Goal: Obtain resource: Download file/media

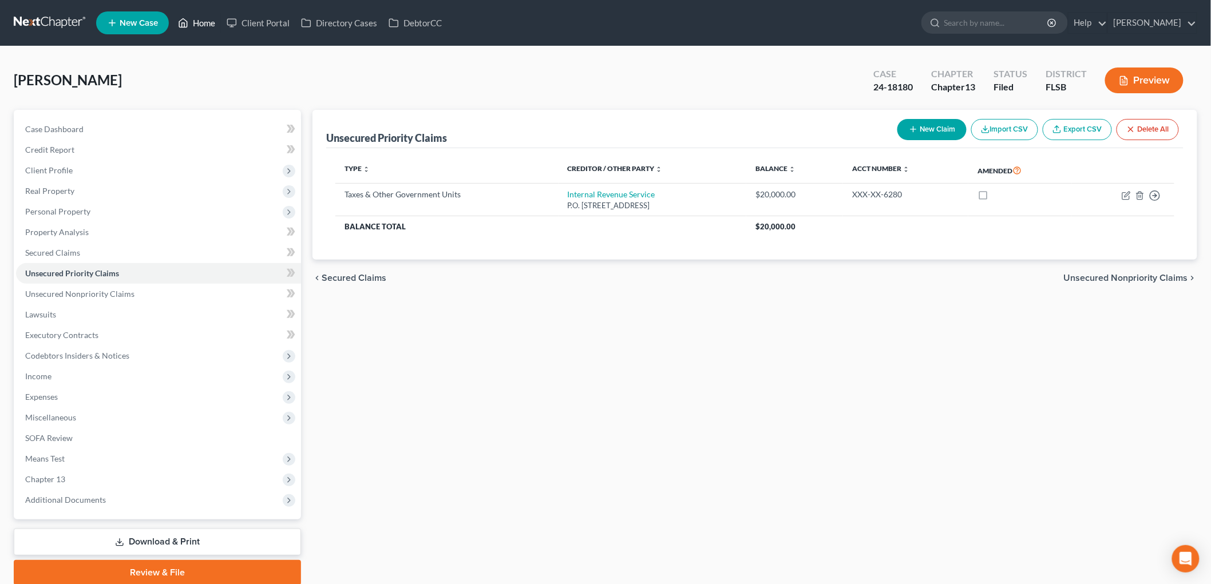
click at [221, 26] on link "Home" at bounding box center [196, 23] width 49 height 21
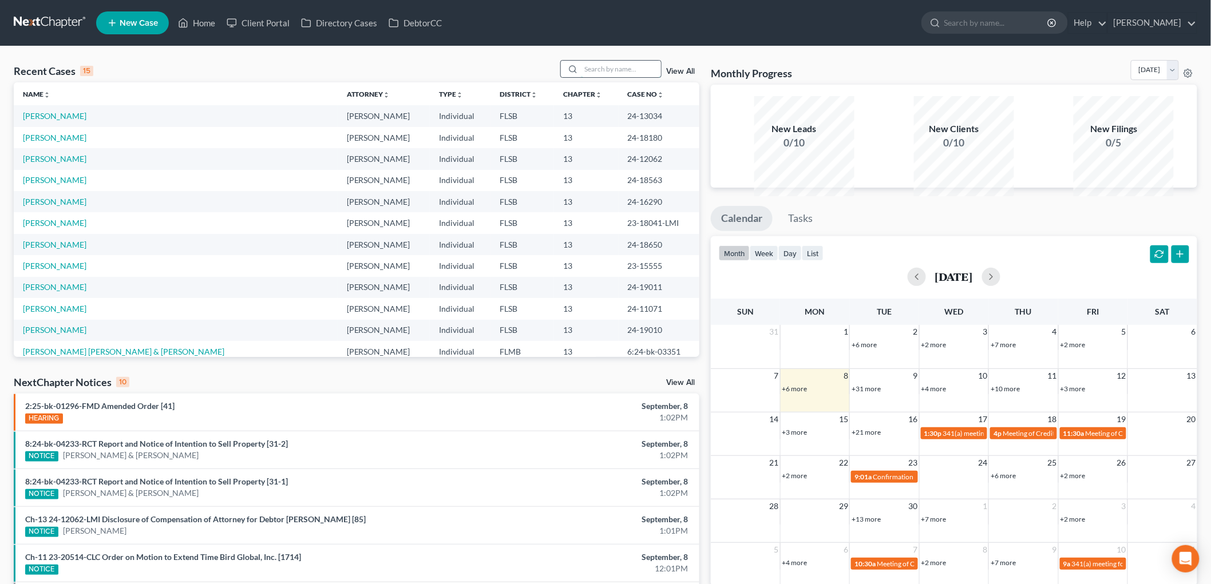
click at [586, 77] on input "search" at bounding box center [621, 69] width 80 height 17
type input "GAETAN"
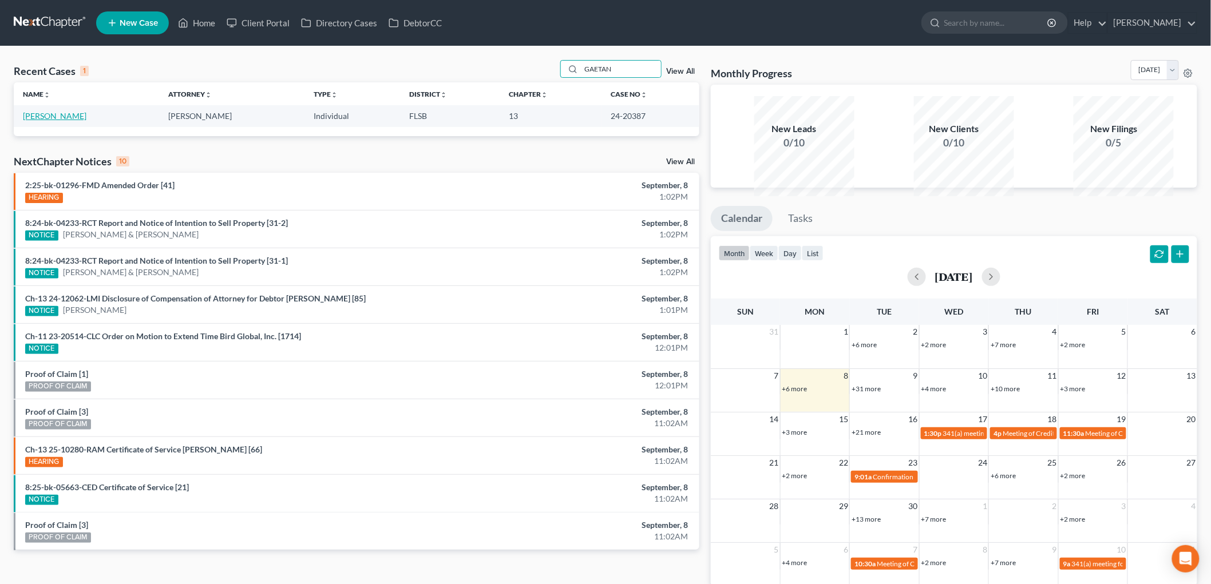
click at [55, 121] on link "[PERSON_NAME]" at bounding box center [55, 116] width 64 height 10
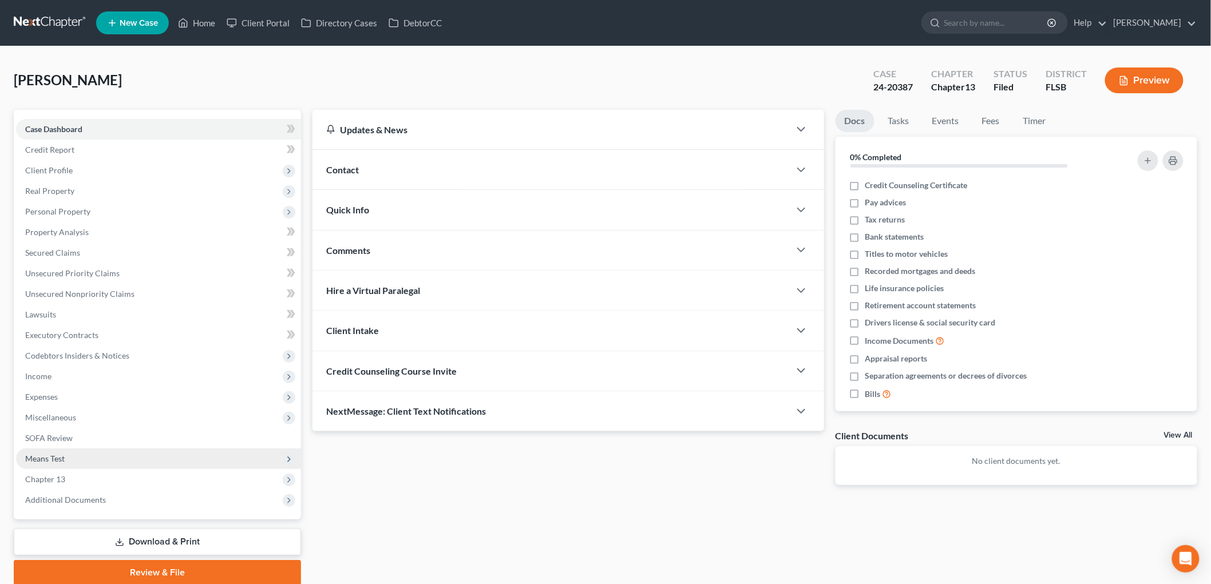
scroll to position [199, 0]
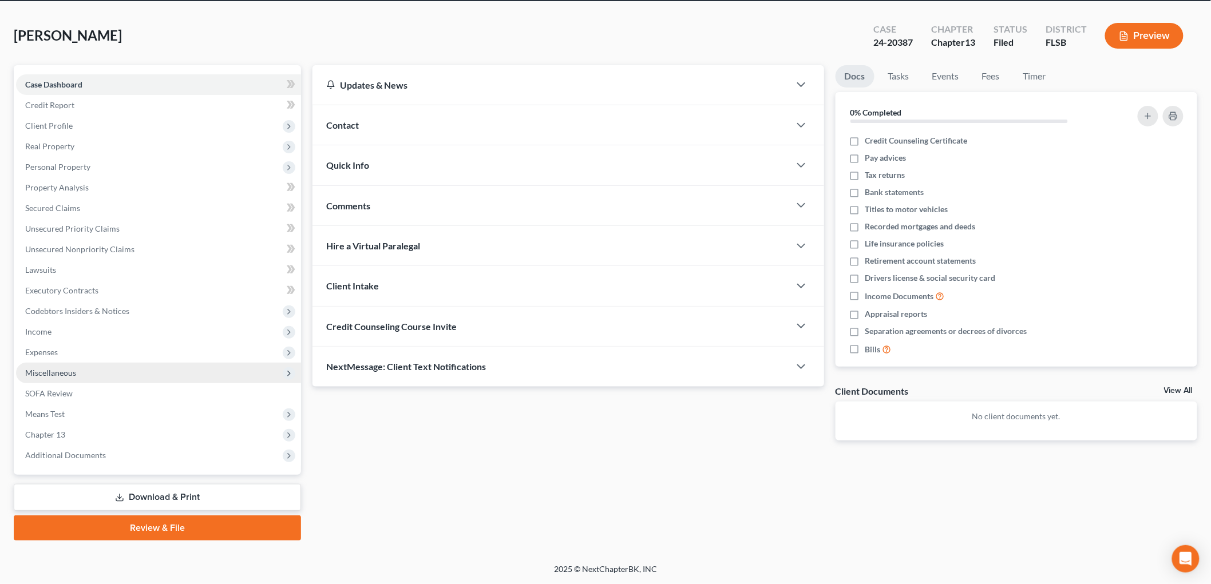
click at [76, 368] on span "Miscellaneous" at bounding box center [50, 373] width 51 height 10
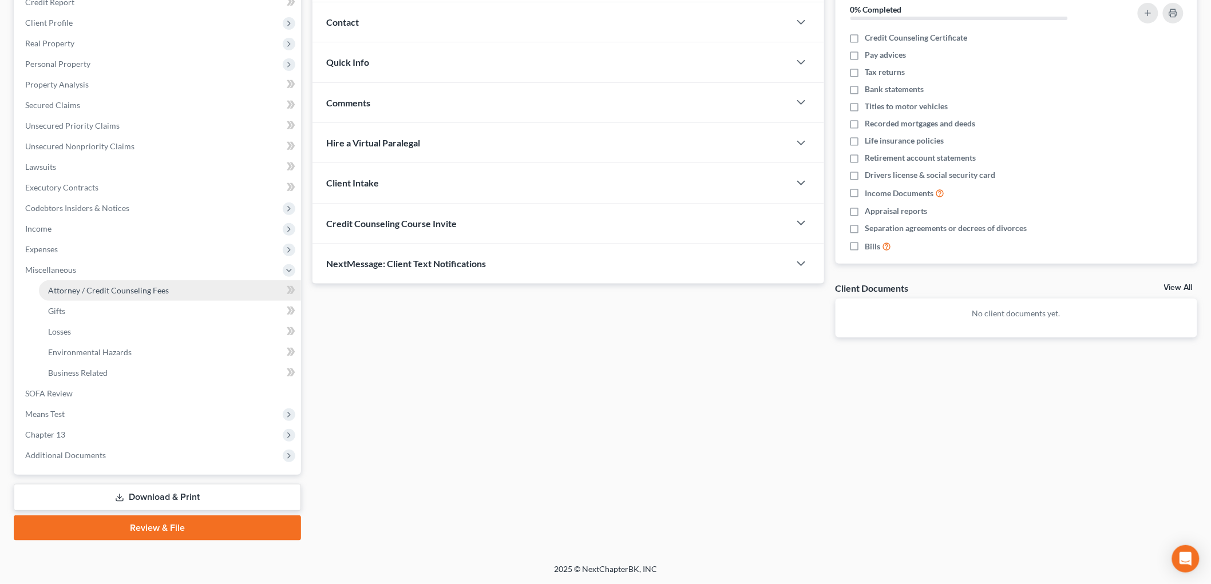
click at [122, 295] on span "Attorney / Credit Counseling Fees" at bounding box center [108, 291] width 121 height 10
select select "1"
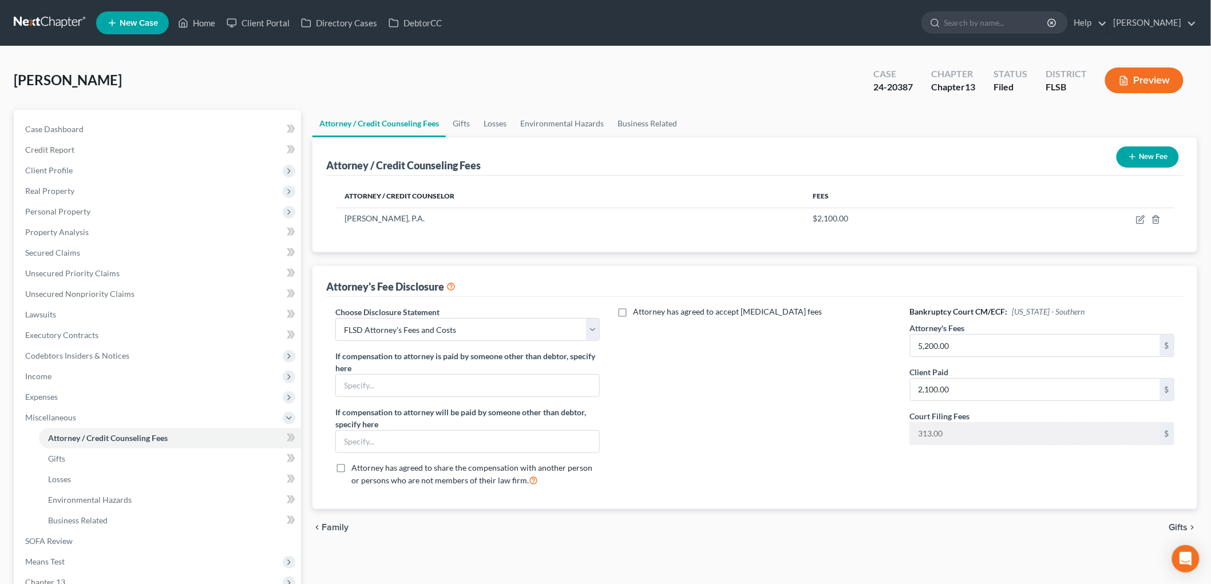
scroll to position [148, 0]
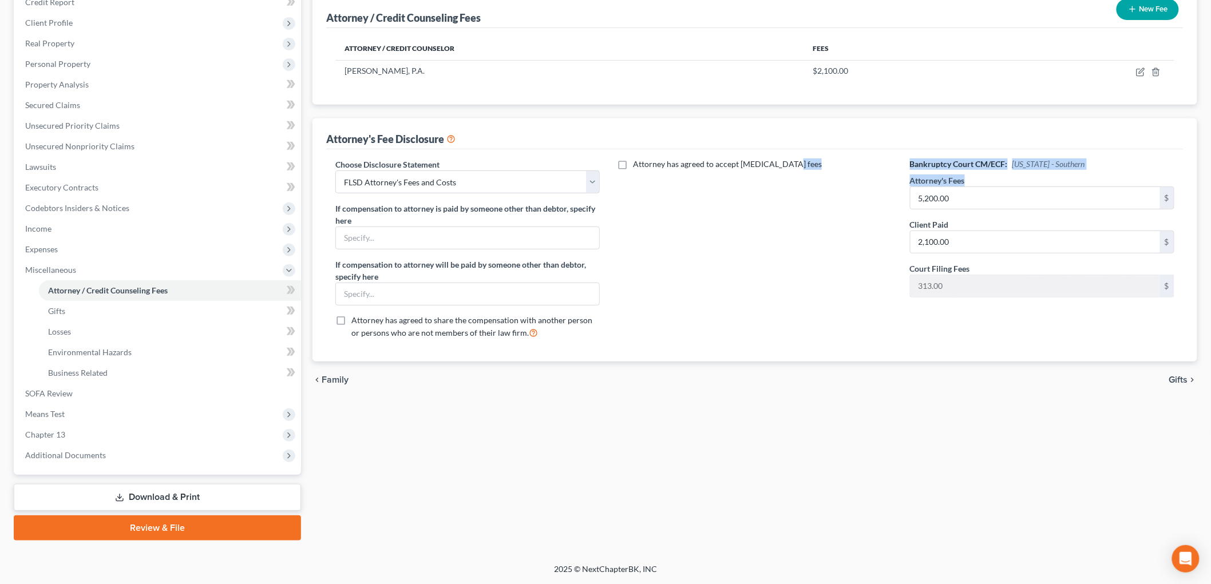
drag, startPoint x: 1018, startPoint y: 263, endPoint x: 796, endPoint y: 286, distance: 223.7
click at [796, 284] on div "Choose Disclosure Statement Select MID Attorney's Fees and Costs FLSD Attorney'…" at bounding box center [755, 252] width 862 height 189
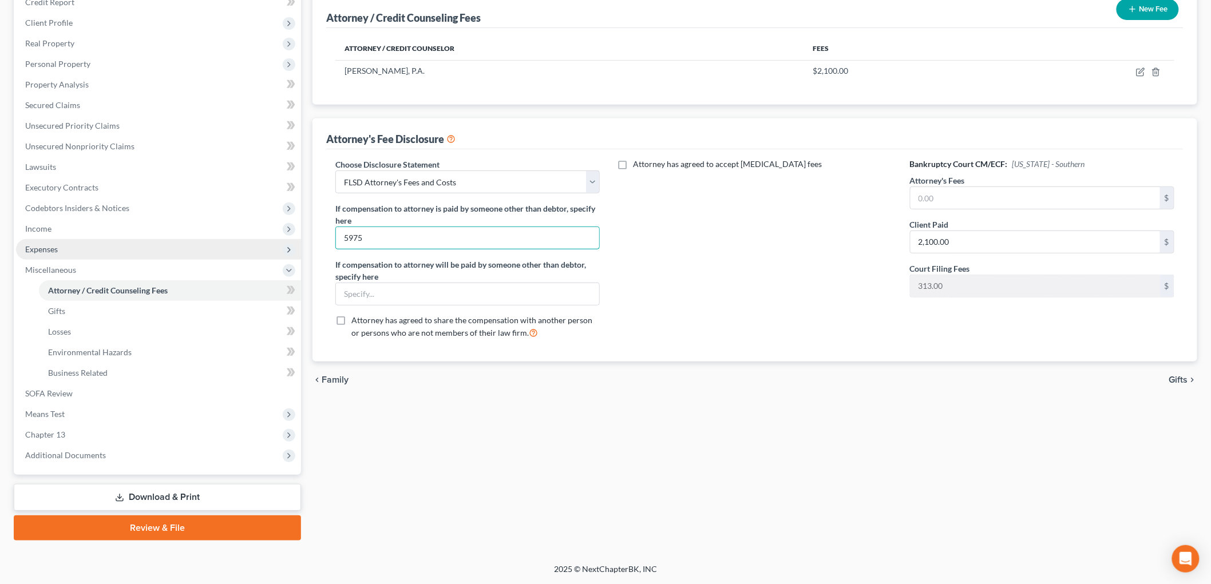
drag, startPoint x: 413, startPoint y: 324, endPoint x: 82, endPoint y: 355, distance: 332.7
click at [100, 355] on div "Petition Navigation Case Dashboard Payments Invoices Payments Payments Credit R…" at bounding box center [605, 251] width 1195 height 578
type input "5975"
click at [332, 384] on span "Family" at bounding box center [335, 379] width 27 height 9
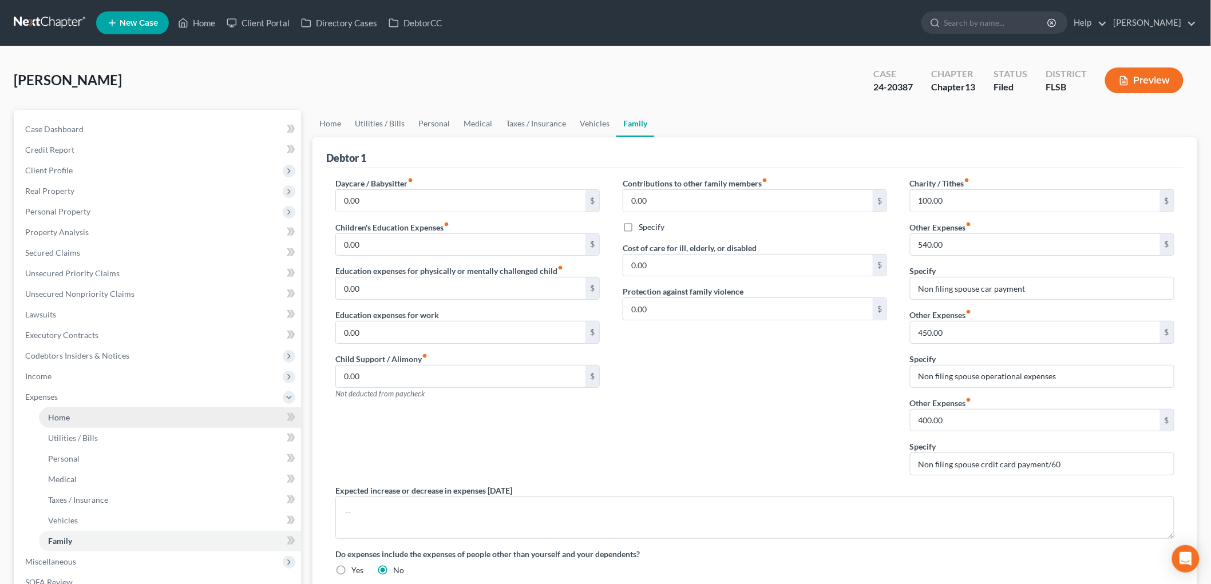
scroll to position [296, 0]
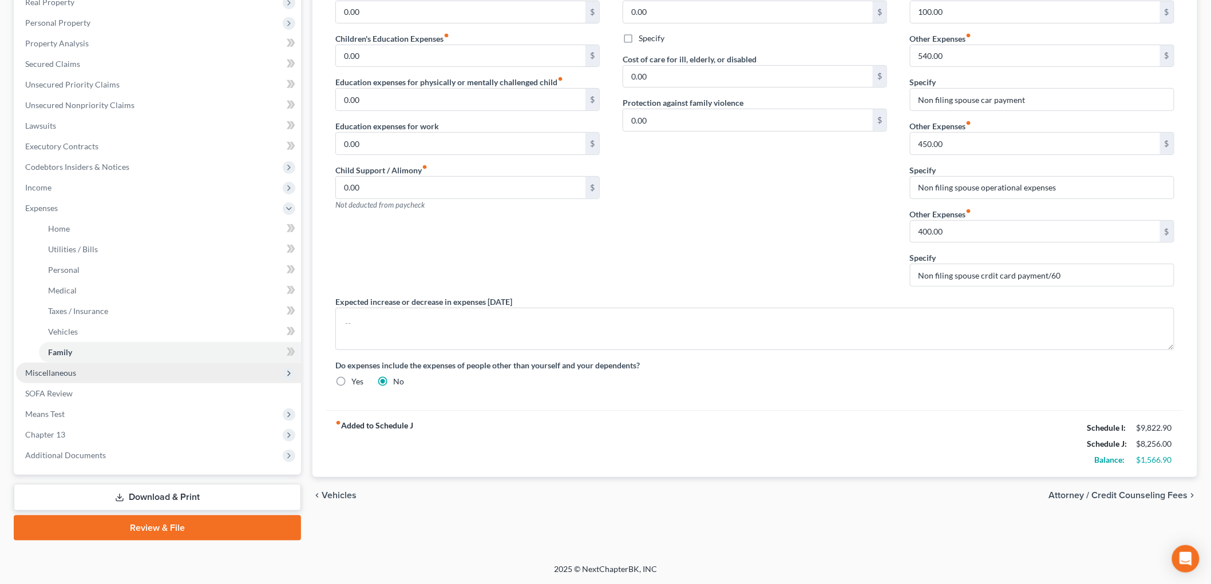
click at [76, 378] on span "Miscellaneous" at bounding box center [50, 373] width 51 height 10
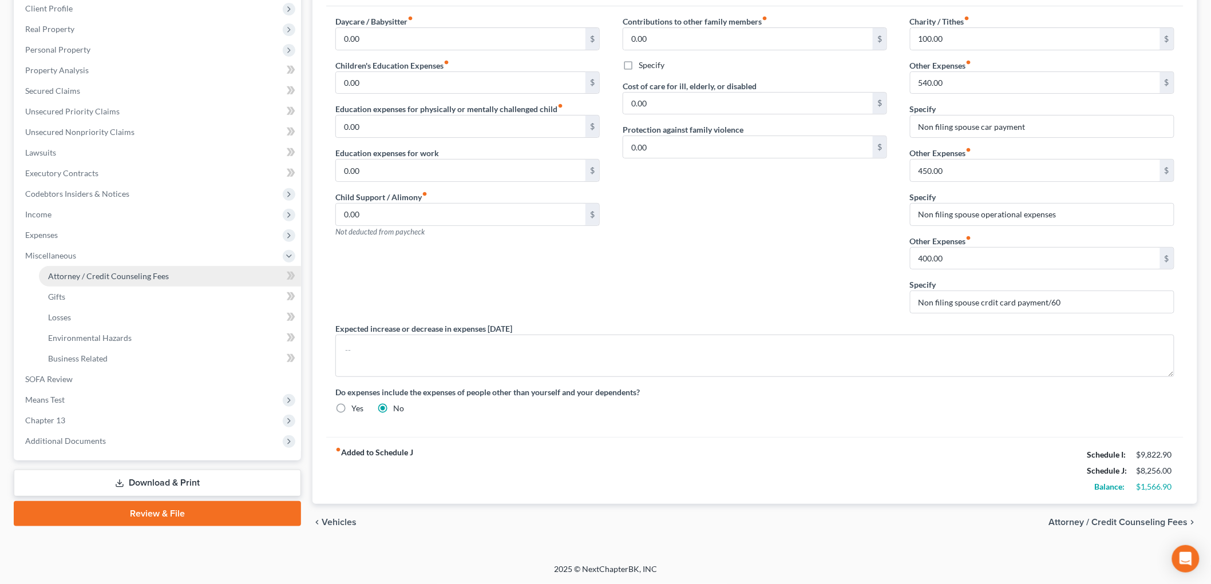
click at [160, 271] on span "Attorney / Credit Counseling Fees" at bounding box center [108, 276] width 121 height 10
select select "1"
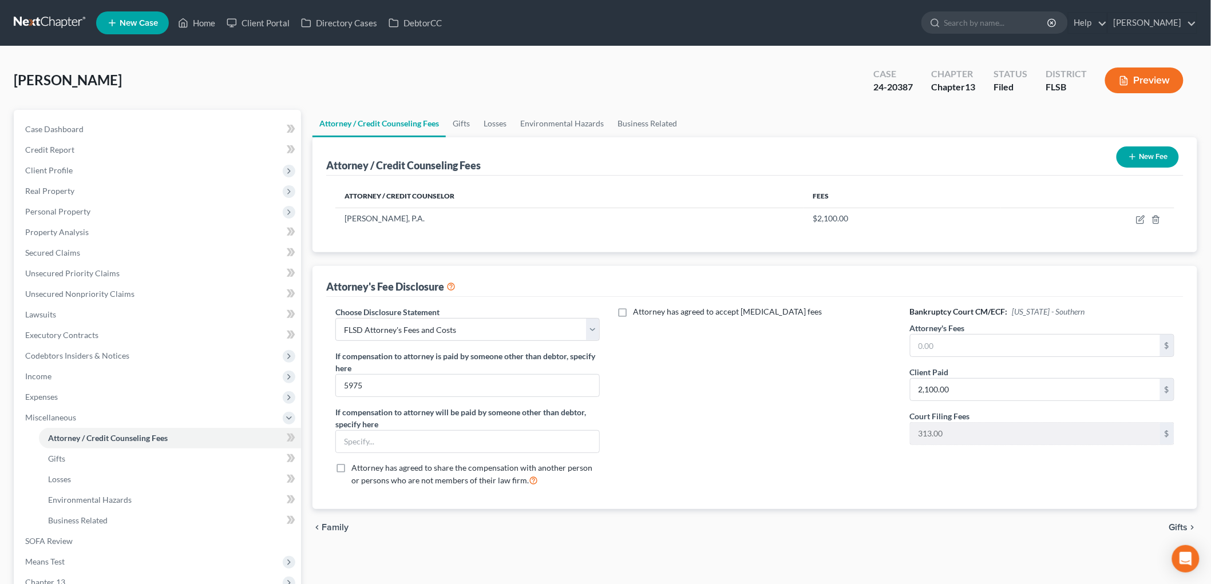
scroll to position [148, 0]
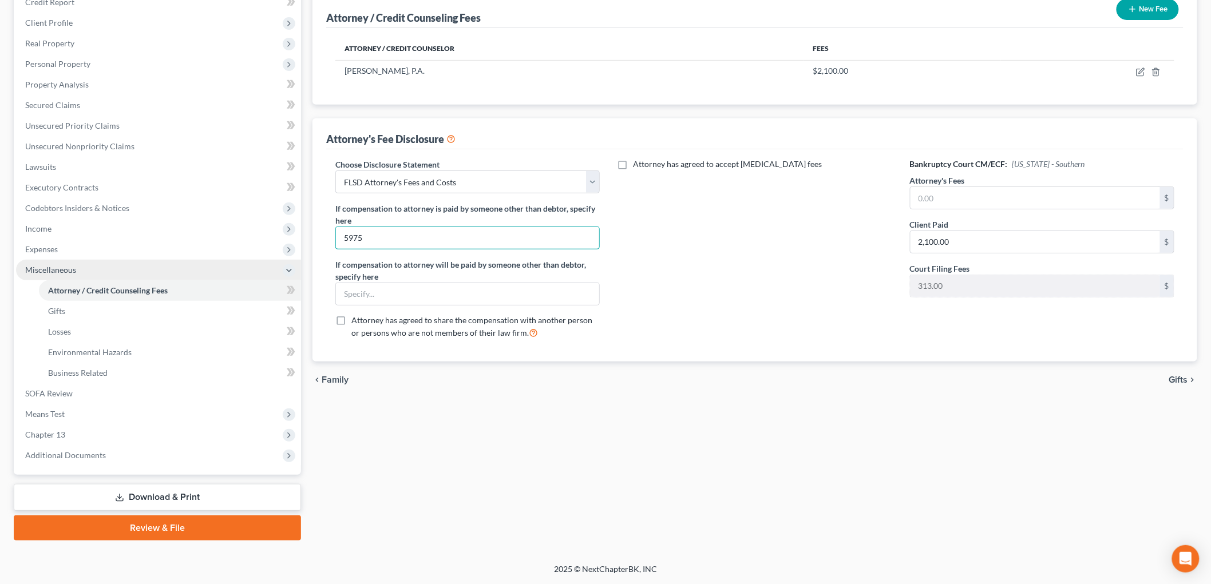
drag, startPoint x: 363, startPoint y: 328, endPoint x: 31, endPoint y: 372, distance: 334.1
click at [73, 367] on div "Petition Navigation Case Dashboard Payments Invoices Payments Payments Credit R…" at bounding box center [605, 251] width 1195 height 578
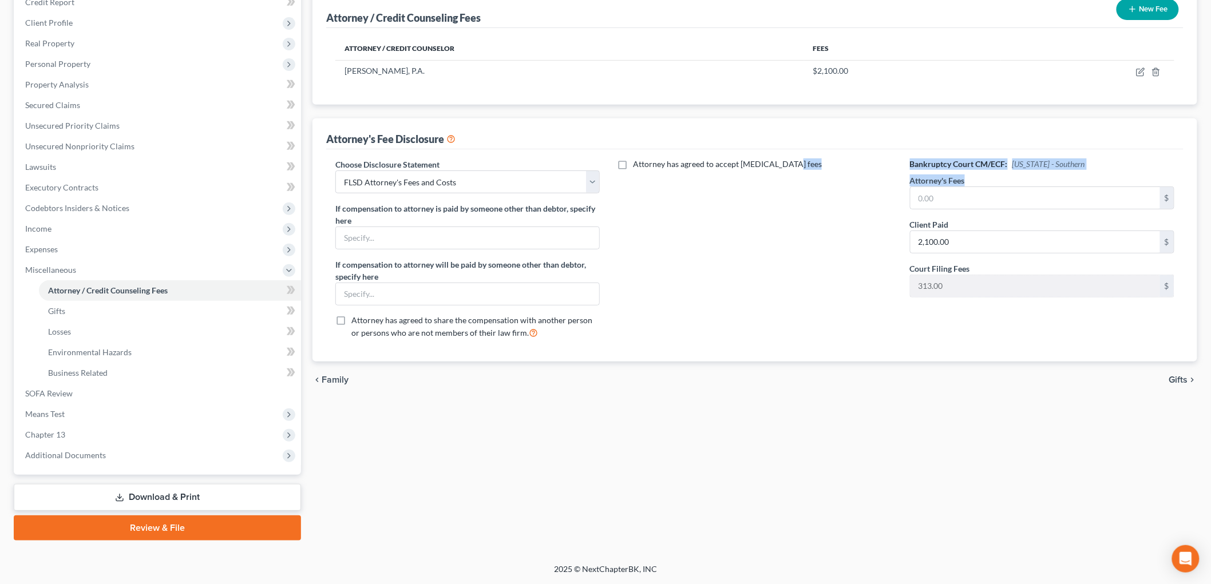
drag, startPoint x: 896, startPoint y: 275, endPoint x: 752, endPoint y: 288, distance: 144.8
click at [752, 288] on div "Choose Disclosure Statement Select MID Attorney's Fees and Costs FLSD Attorney'…" at bounding box center [755, 252] width 862 height 189
drag, startPoint x: 966, startPoint y: 267, endPoint x: 786, endPoint y: 286, distance: 180.6
click at [786, 286] on div "Choose Disclosure Statement Select MID Attorney's Fees and Costs FLSD Attorney'…" at bounding box center [755, 252] width 862 height 189
type input "5,975"
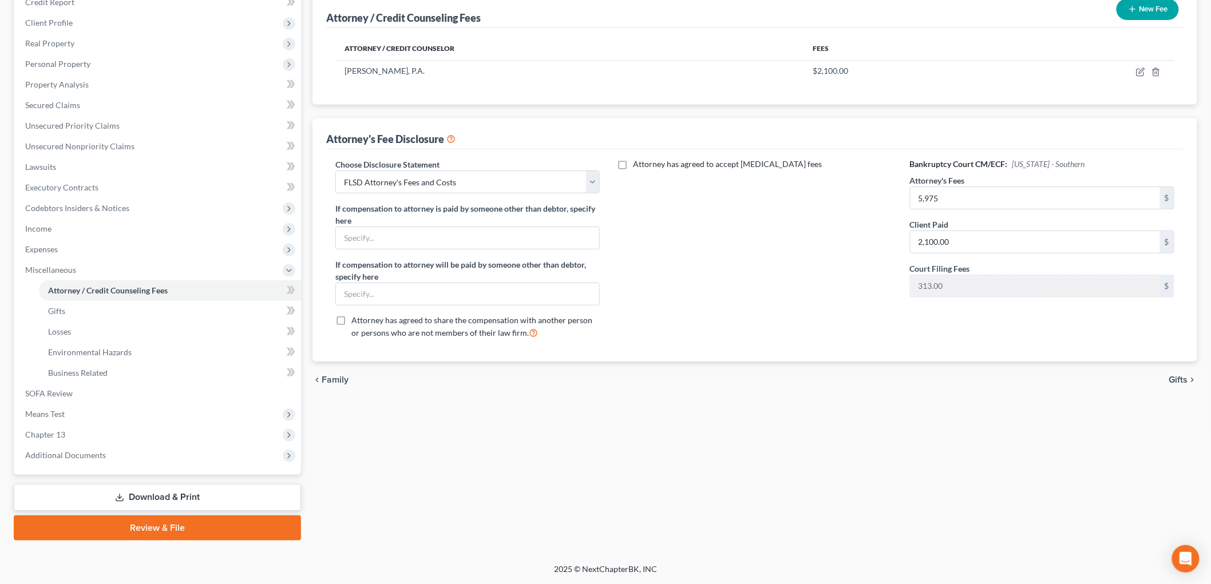
click at [738, 348] on div "Attorney has agreed to accept [MEDICAL_DATA] fees" at bounding box center [754, 252] width 287 height 189
click at [854, 348] on div "Attorney has agreed to accept [MEDICAL_DATA] fees" at bounding box center [754, 252] width 287 height 189
click at [965, 348] on div "Bankruptcy Court CM/ECF: [US_STATE] - Southern Attorney's Fees 5,975 $ Client P…" at bounding box center [1041, 252] width 287 height 189
drag, startPoint x: 940, startPoint y: 456, endPoint x: 705, endPoint y: 359, distance: 254.0
click at [923, 348] on div "Bankruptcy Court CM/ECF: [US_STATE] - Southern Attorney's Fees 5,975 $ Client P…" at bounding box center [1041, 252] width 287 height 189
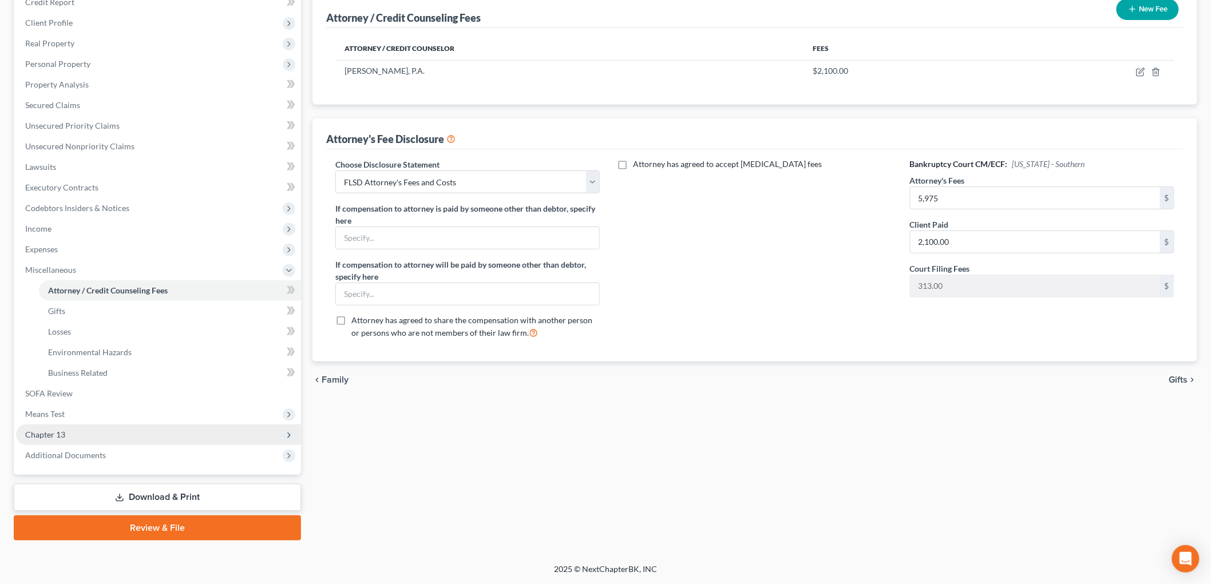
scroll to position [328, 0]
click at [212, 484] on link "Download & Print" at bounding box center [157, 497] width 287 height 27
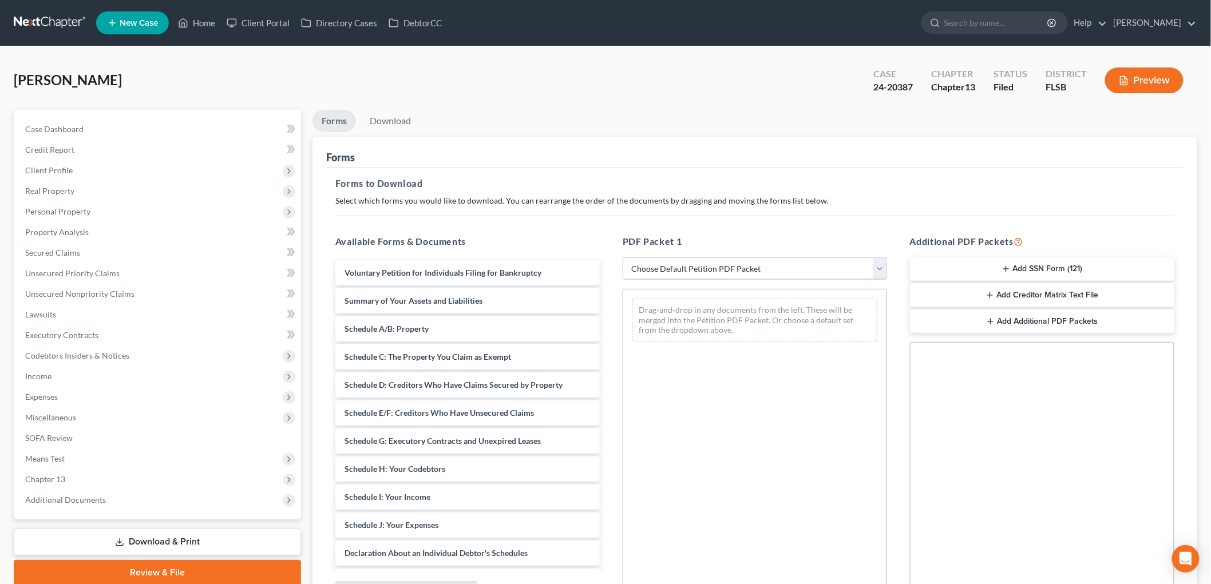
click at [779, 280] on select "Choose Default Petition PDF Packet Complete Bankruptcy Petition (all forms and …" at bounding box center [755, 268] width 264 height 23
select select "2"
click at [624, 280] on select "Choose Default Petition PDF Packet Complete Bankruptcy Petition (all forms and …" at bounding box center [755, 268] width 264 height 23
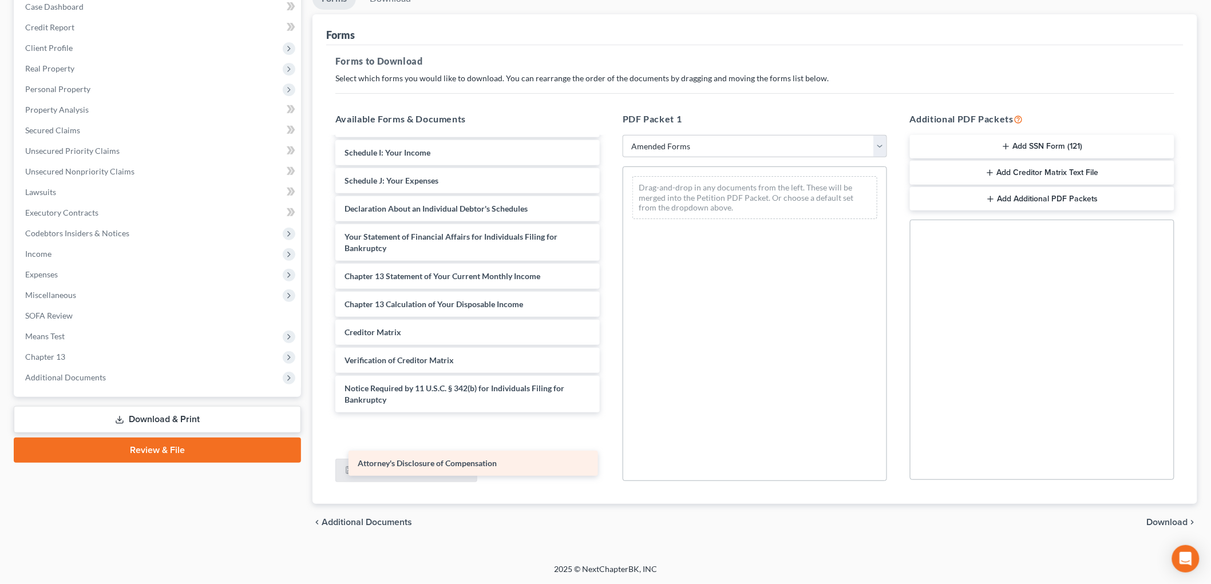
scroll to position [386, 0]
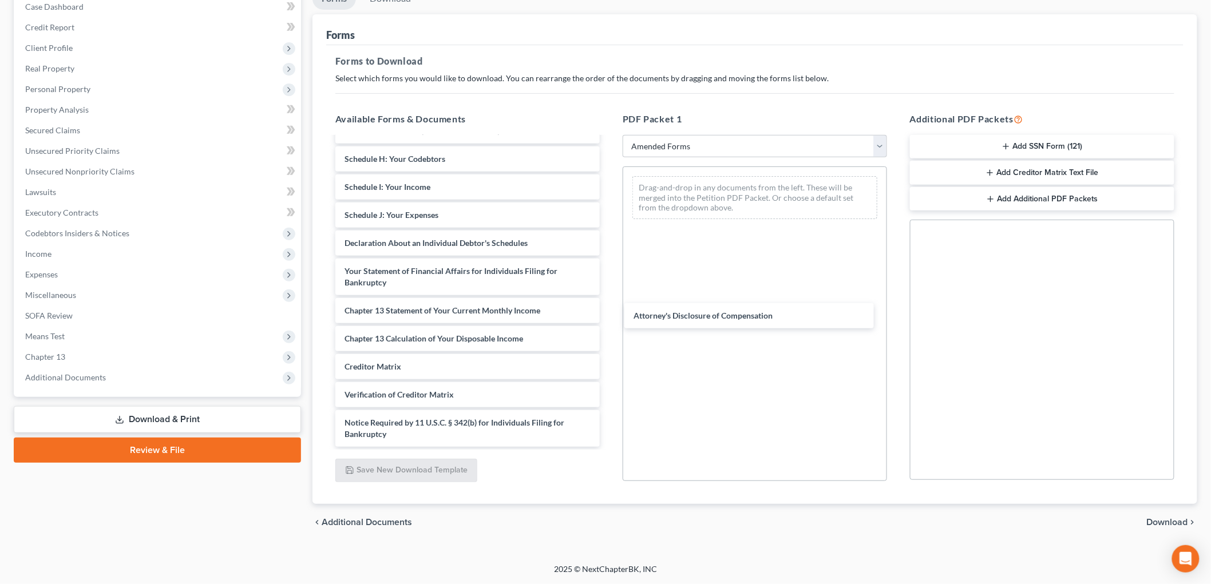
drag, startPoint x: 477, startPoint y: 464, endPoint x: 810, endPoint y: 301, distance: 370.8
click at [609, 313] on div "Attorney's Disclosure of Compensation Voluntary Petition for Individuals Filing…" at bounding box center [467, 198] width 283 height 497
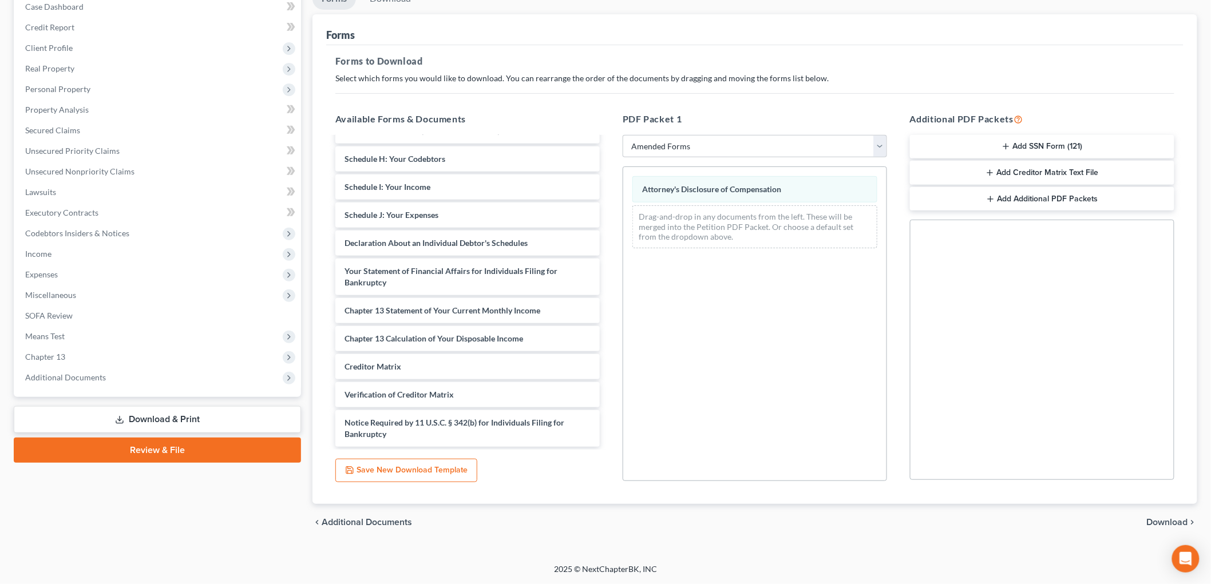
scroll to position [226, 0]
click at [1165, 518] on span "Download" at bounding box center [1167, 522] width 41 height 9
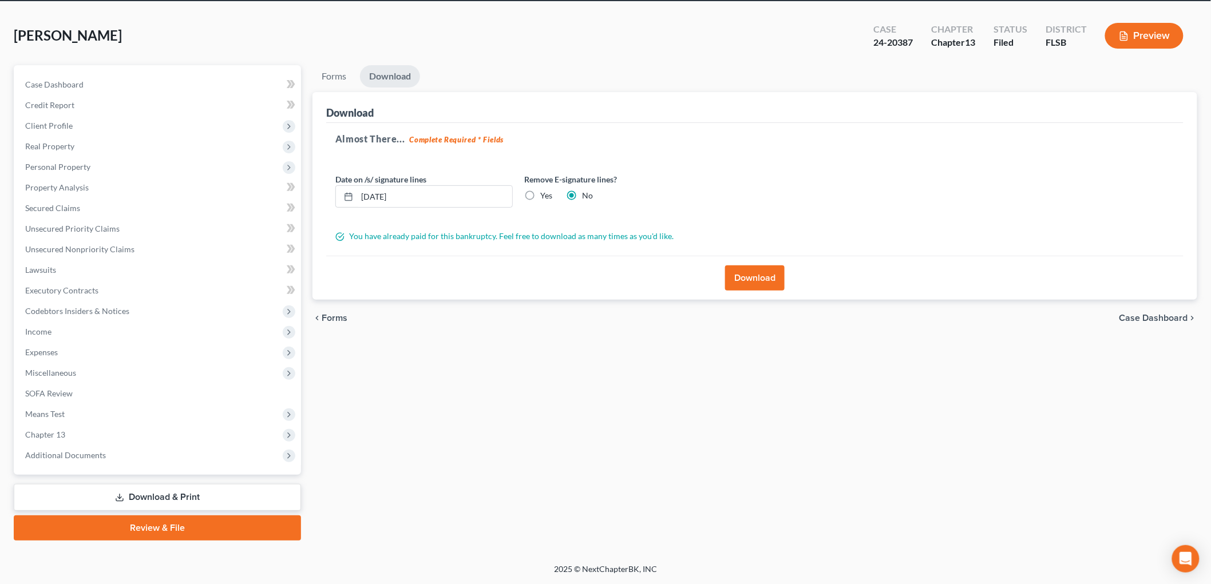
click at [764, 265] on button "Download" at bounding box center [755, 277] width 60 height 25
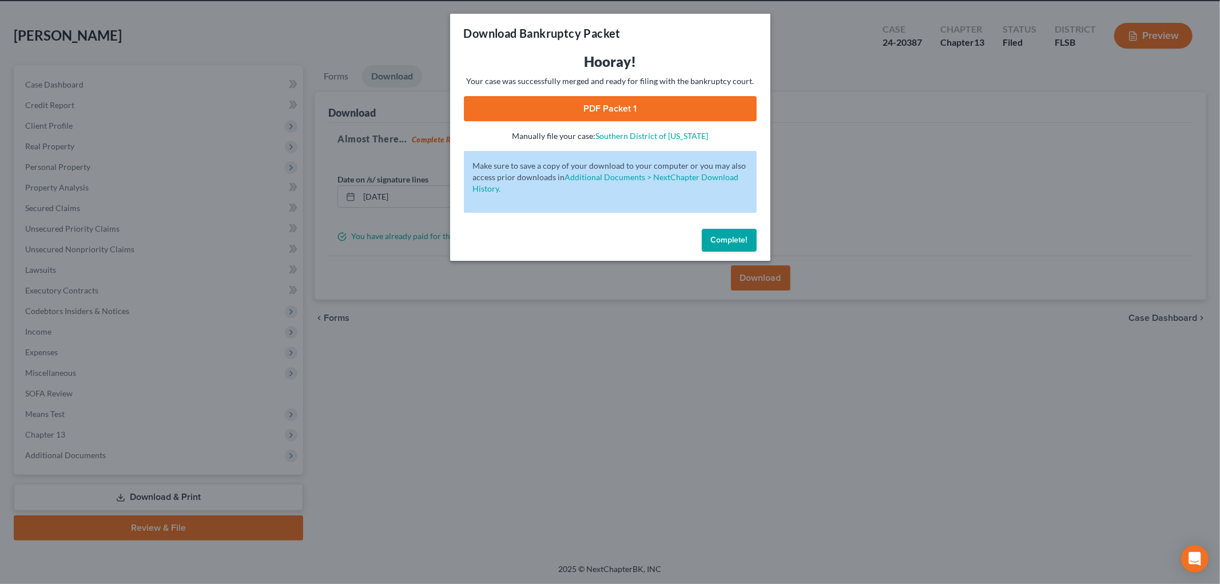
click at [684, 121] on link "PDF Packet 1" at bounding box center [610, 108] width 293 height 25
click at [748, 245] on span "Complete!" at bounding box center [729, 240] width 37 height 10
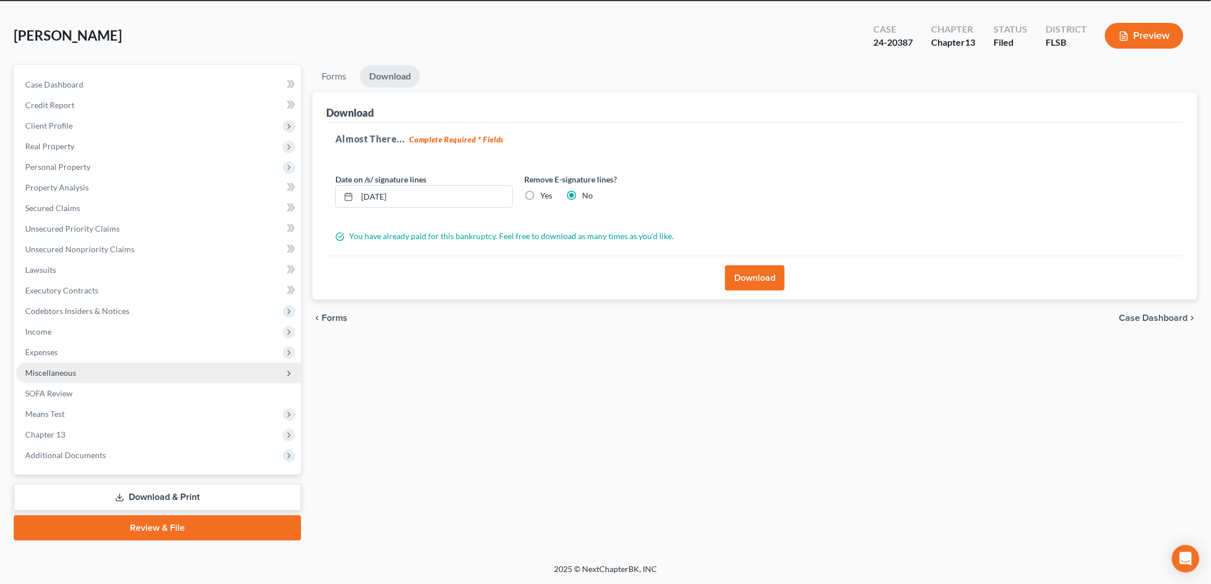
click at [76, 368] on span "Miscellaneous" at bounding box center [50, 373] width 51 height 10
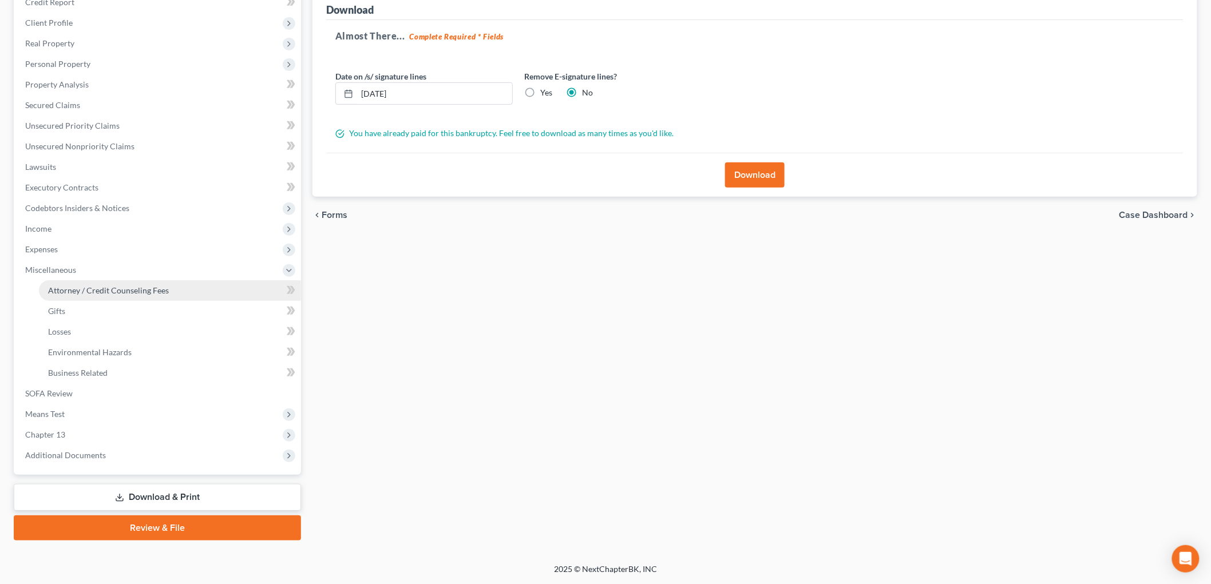
click at [94, 295] on span "Attorney / Credit Counseling Fees" at bounding box center [108, 291] width 121 height 10
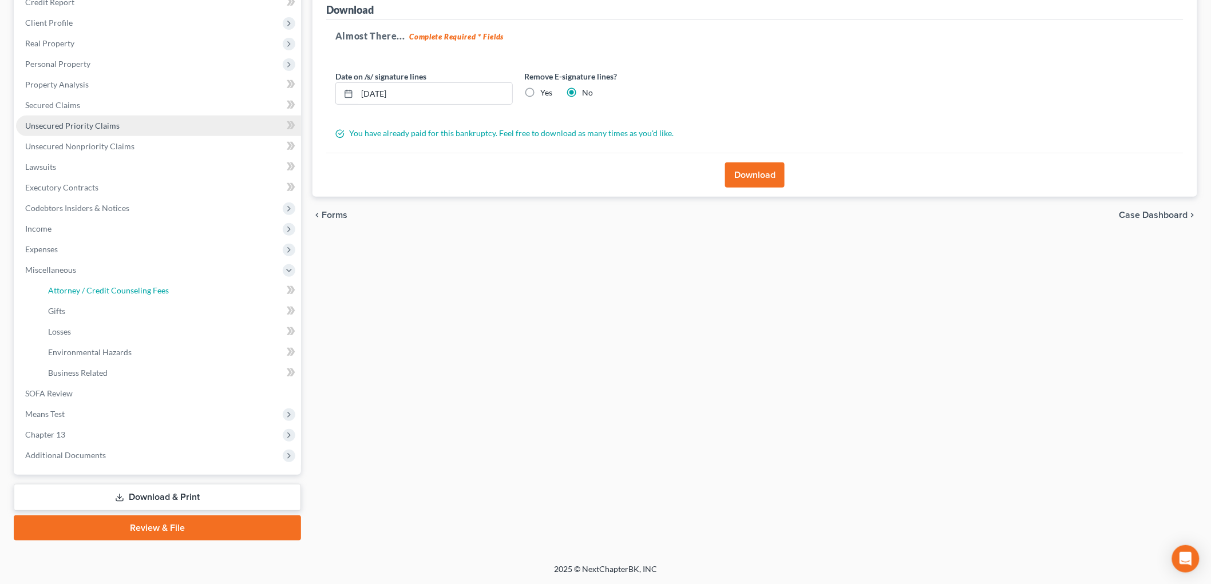
select select "1"
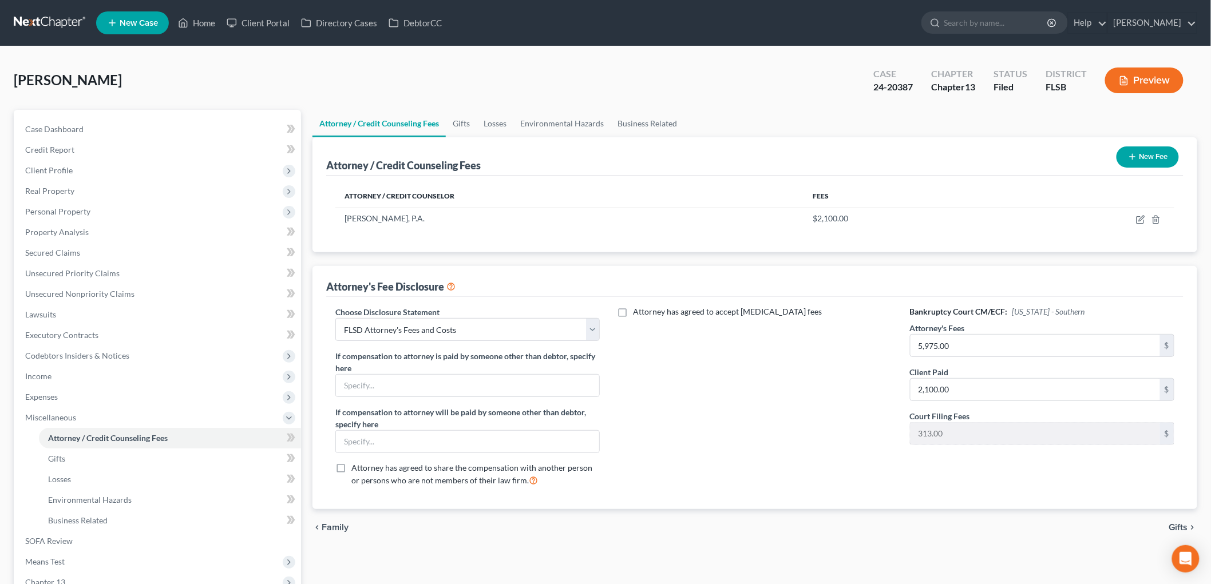
scroll to position [148, 0]
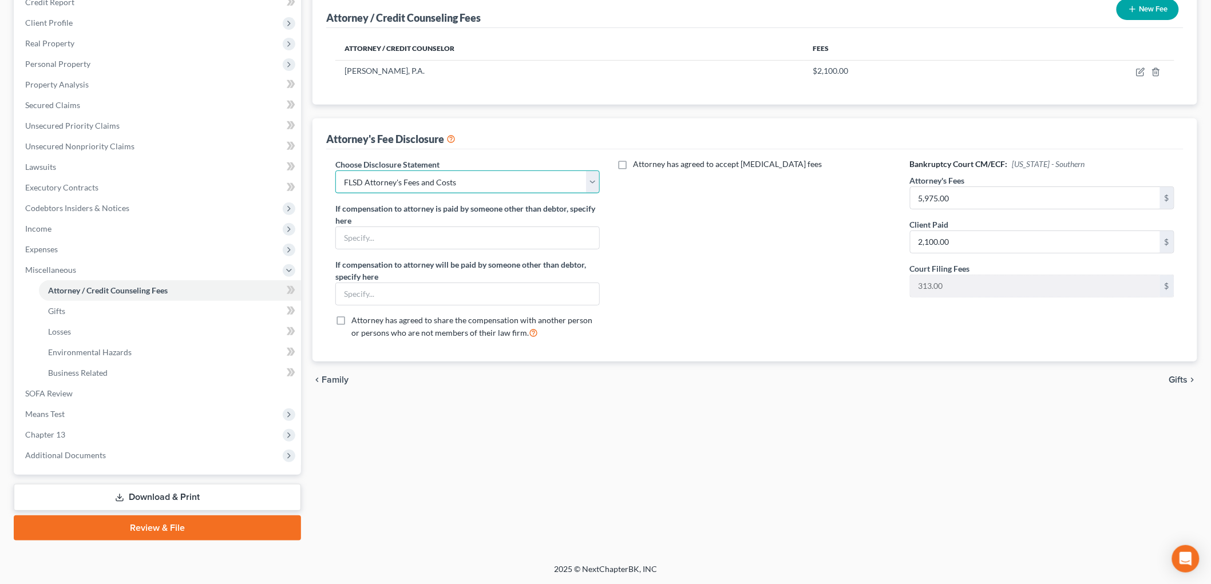
click at [596, 193] on select "Select MID Attorney's Fees and Costs FLSD Attorney's Fees and Costs" at bounding box center [467, 182] width 264 height 23
click at [229, 484] on link "Download & Print" at bounding box center [157, 497] width 287 height 27
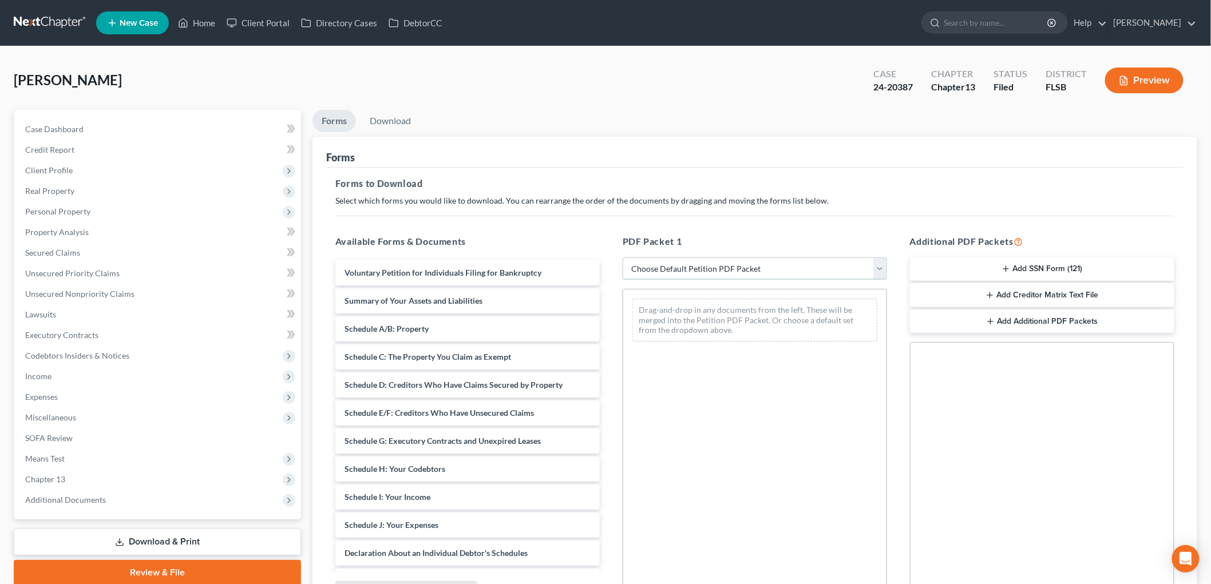
click at [768, 280] on select "Choose Default Petition PDF Packet Complete Bankruptcy Petition (all forms and …" at bounding box center [755, 268] width 264 height 23
select select "2"
click at [624, 280] on select "Choose Default Petition PDF Packet Complete Bankruptcy Petition (all forms and …" at bounding box center [755, 268] width 264 height 23
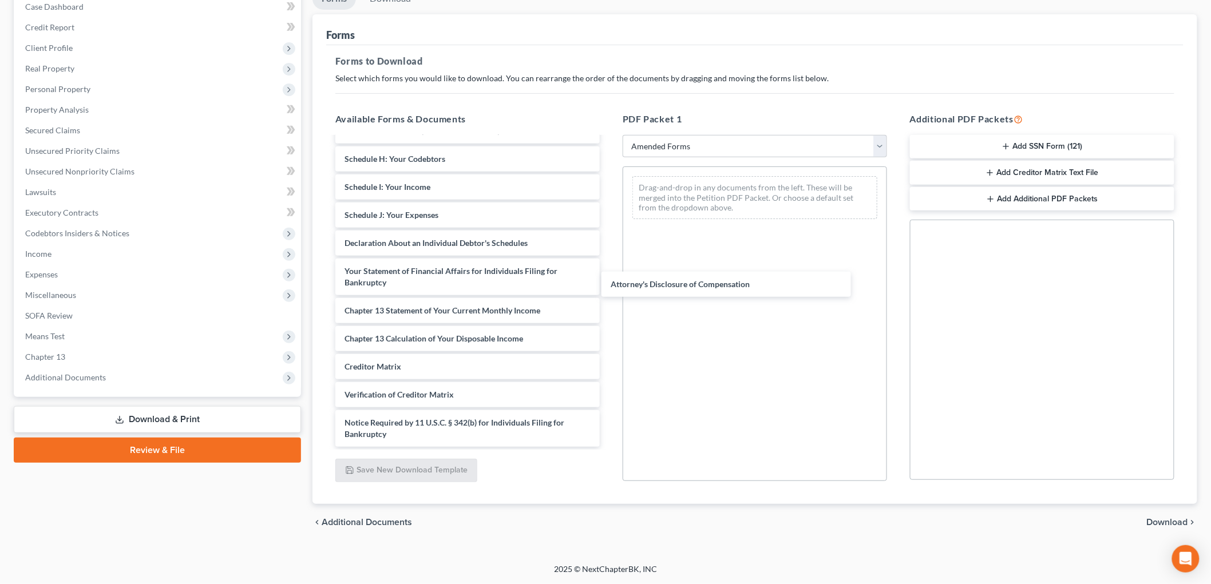
scroll to position [386, 0]
drag, startPoint x: 467, startPoint y: 390, endPoint x: 728, endPoint y: 273, distance: 286.1
click at [609, 273] on div "Attorney's Disclosure of Compensation Voluntary Petition for Individuals Filing…" at bounding box center [467, 198] width 283 height 497
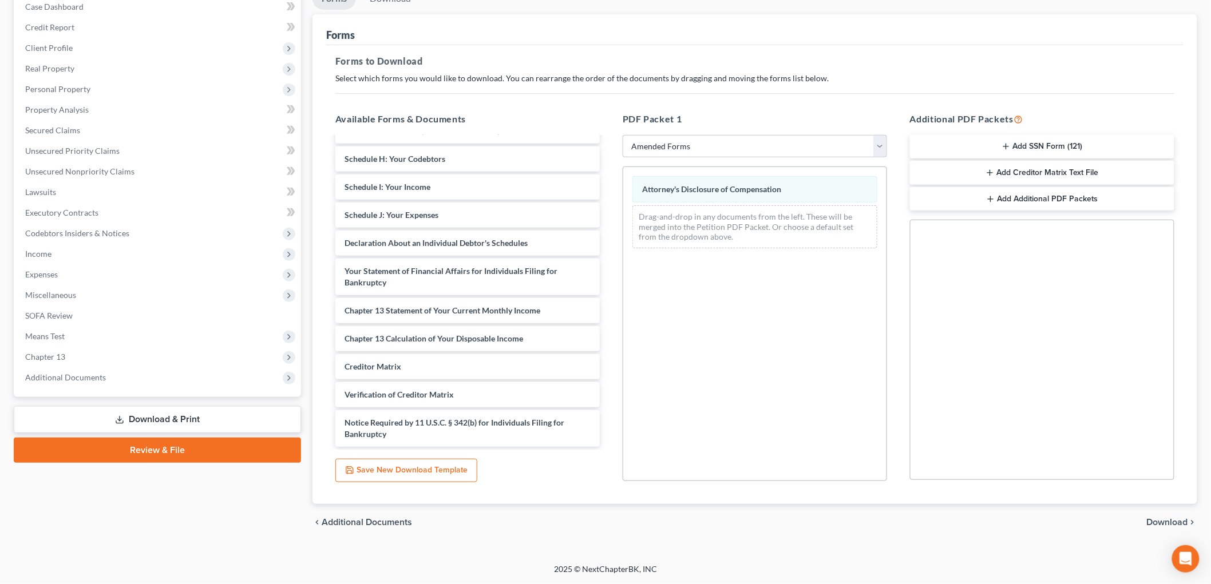
click at [1153, 518] on span "Download" at bounding box center [1167, 522] width 41 height 9
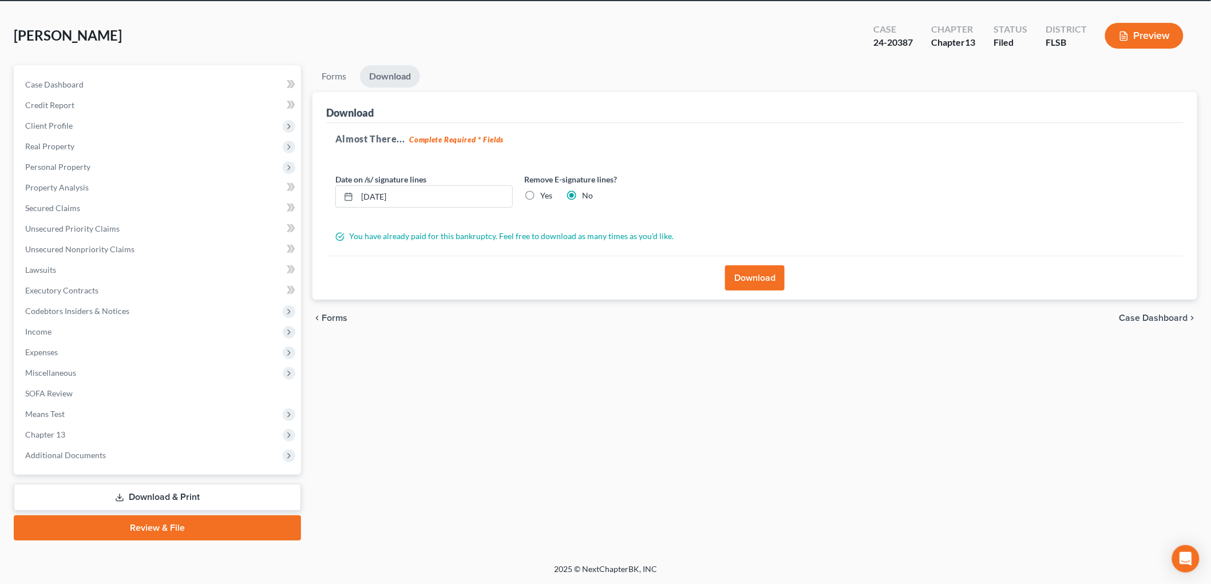
click at [759, 265] on button "Download" at bounding box center [755, 277] width 60 height 25
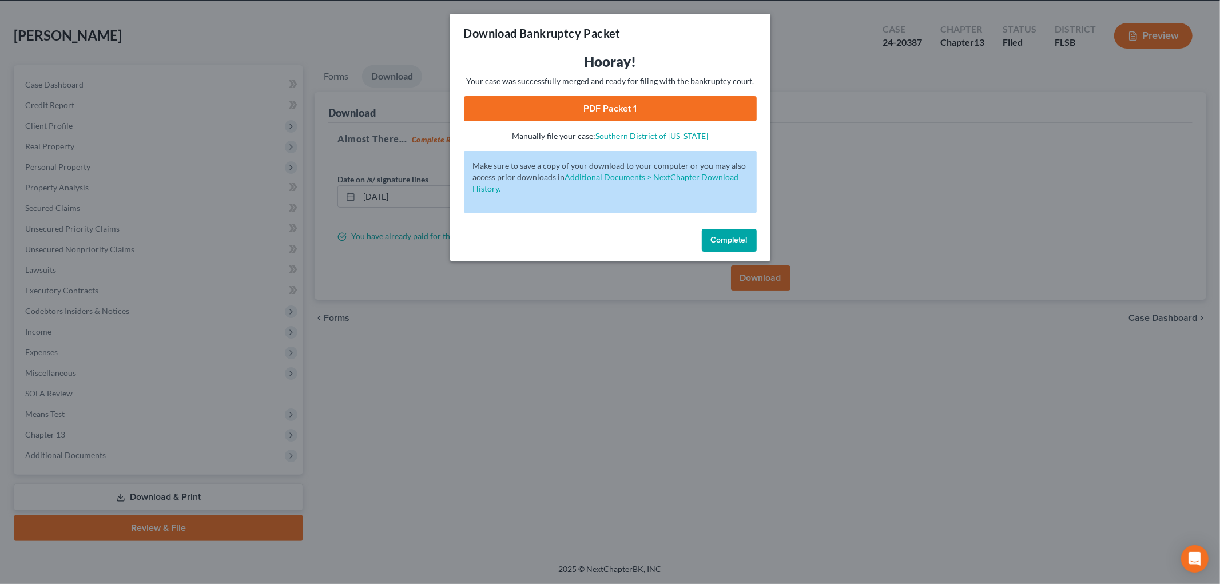
click at [682, 121] on link "PDF Packet 1" at bounding box center [610, 108] width 293 height 25
click at [748, 245] on span "Complete!" at bounding box center [729, 240] width 37 height 10
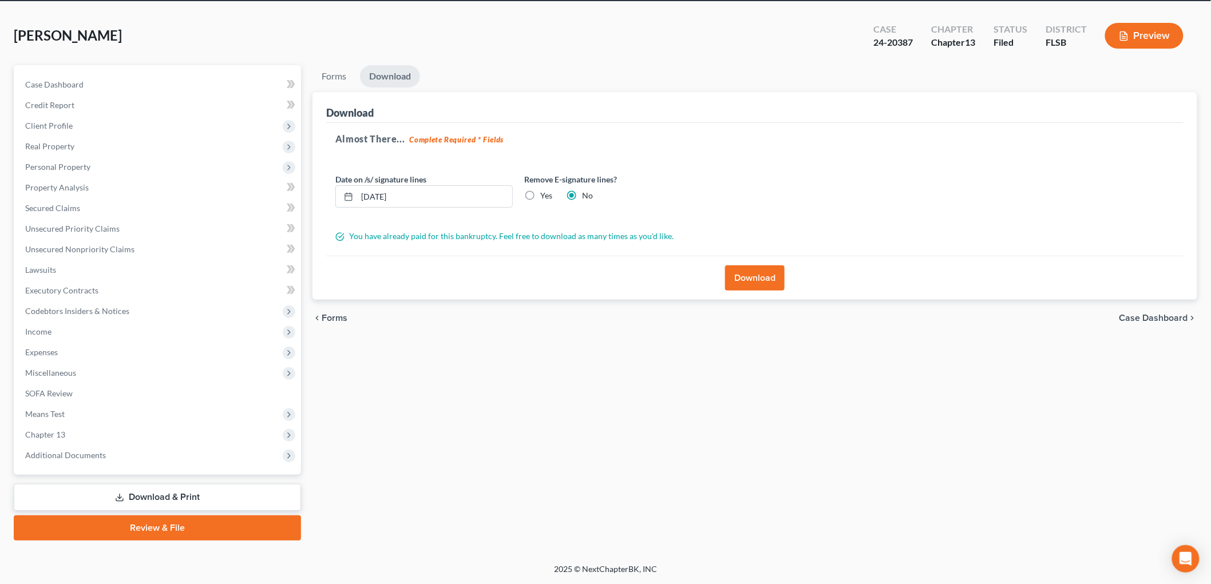
scroll to position [0, 0]
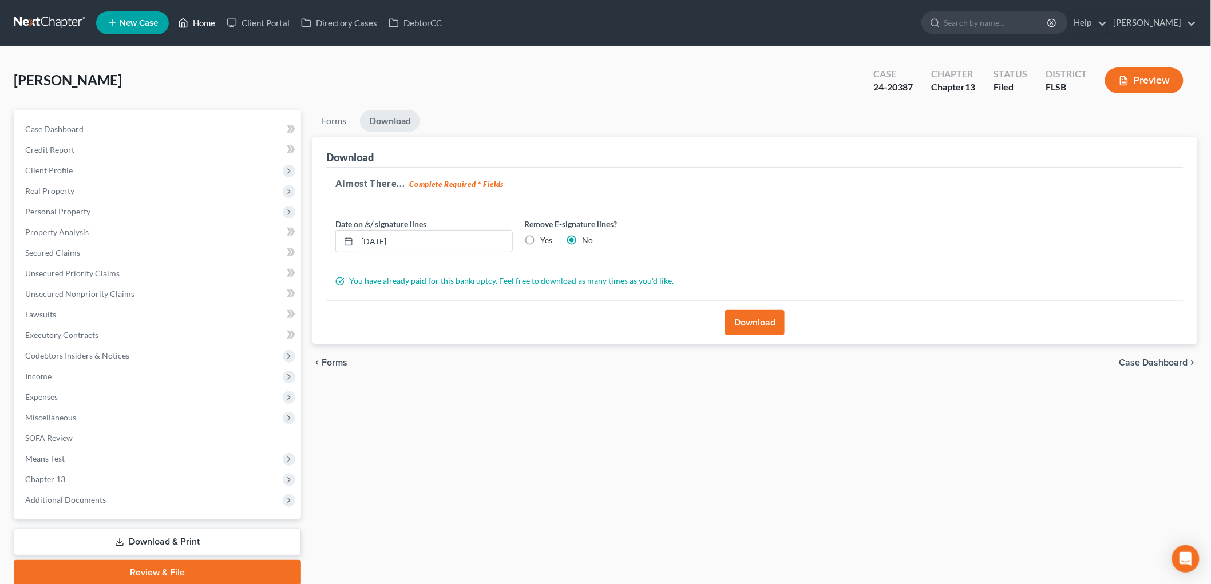
click at [221, 25] on link "Home" at bounding box center [196, 23] width 49 height 21
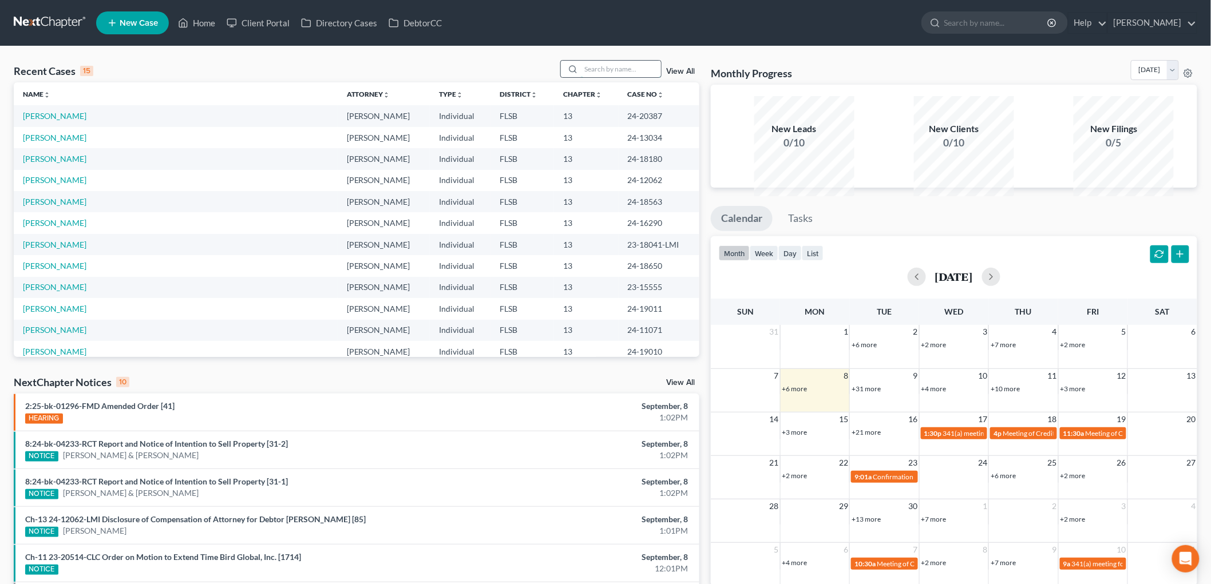
click at [581, 77] on input "search" at bounding box center [621, 69] width 80 height 17
type input "[PERSON_NAME]"
